Goal: Information Seeking & Learning: Learn about a topic

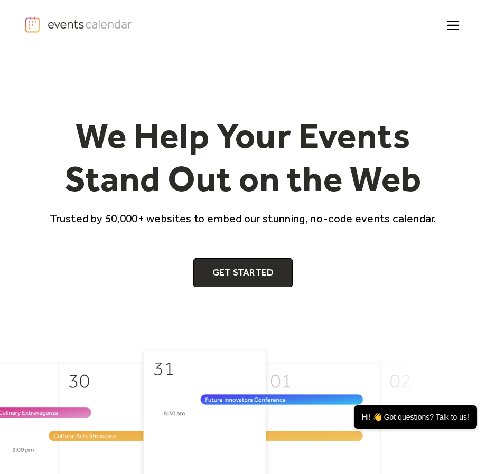
click at [453, 31] on icon "menu" at bounding box center [453, 25] width 21 height 21
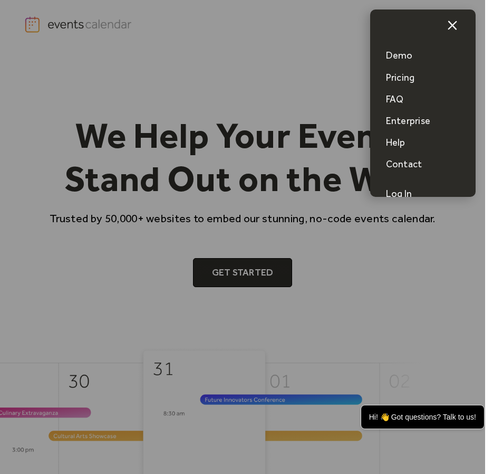
click at [397, 79] on div "Pricing" at bounding box center [400, 77] width 29 height 13
